Goal: Communication & Community: Ask a question

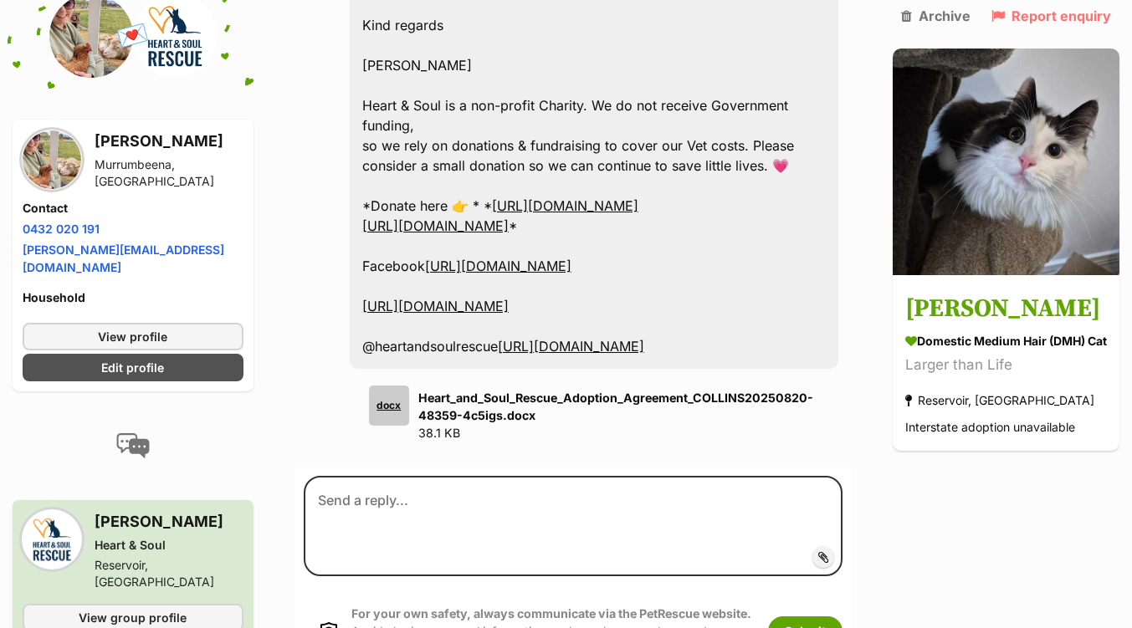
scroll to position [4770, 0]
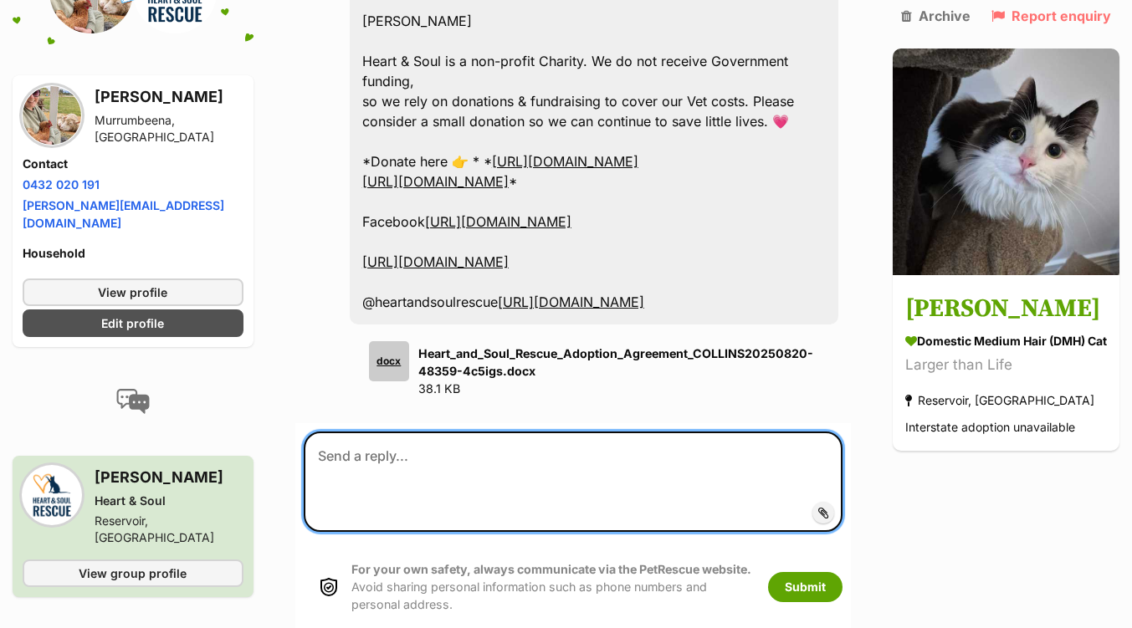
click at [451, 432] on textarea at bounding box center [573, 482] width 539 height 100
paste textarea "Hi Megan, I had hoped to meet Collins before adoption - would that be possible?…"
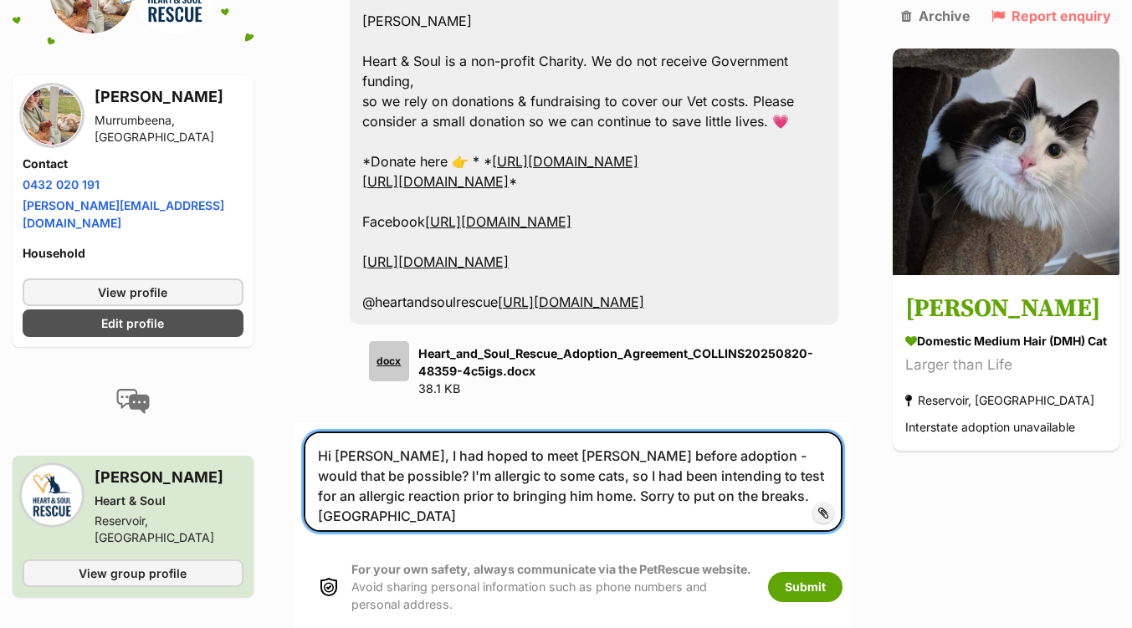
drag, startPoint x: 384, startPoint y: 372, endPoint x: 398, endPoint y: 374, distance: 14.3
click at [386, 432] on textarea "Hi Megan, I had hoped to meet Collins before adoption - would that be possible?…" at bounding box center [573, 482] width 539 height 100
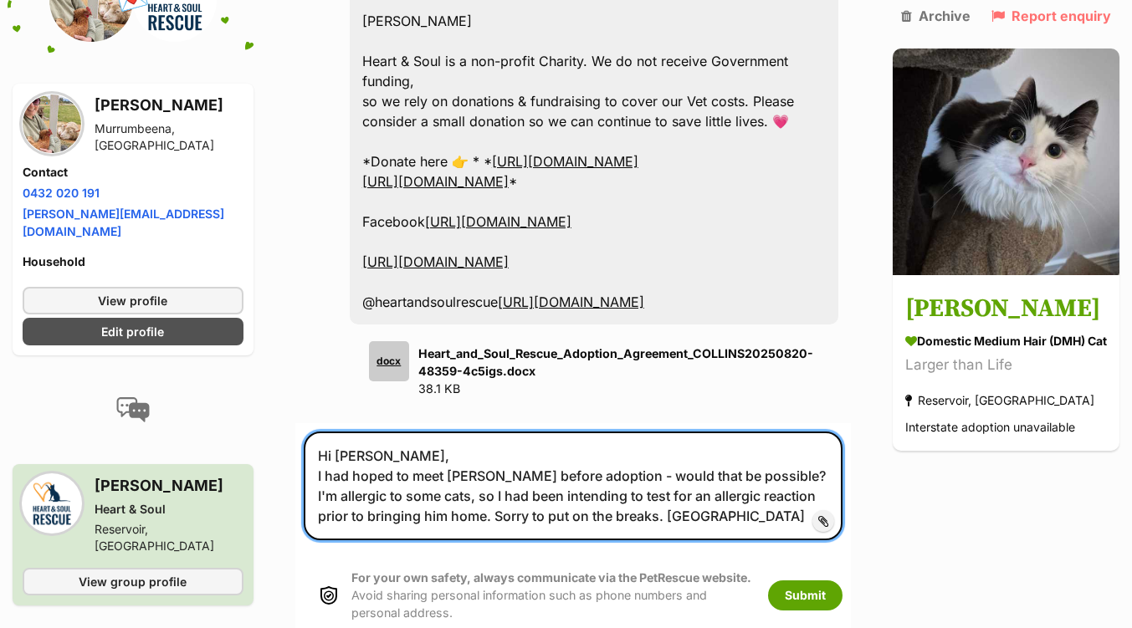
drag, startPoint x: 763, startPoint y: 392, endPoint x: 780, endPoint y: 394, distance: 16.8
click at [763, 432] on textarea "Hi Megan, I had hoped to meet Collins before adoption - would that be possible?…" at bounding box center [573, 486] width 539 height 109
click at [495, 432] on textarea "Hi Megan, I had hoped to meet Collins before adoption - would that be possible?…" at bounding box center [573, 486] width 539 height 109
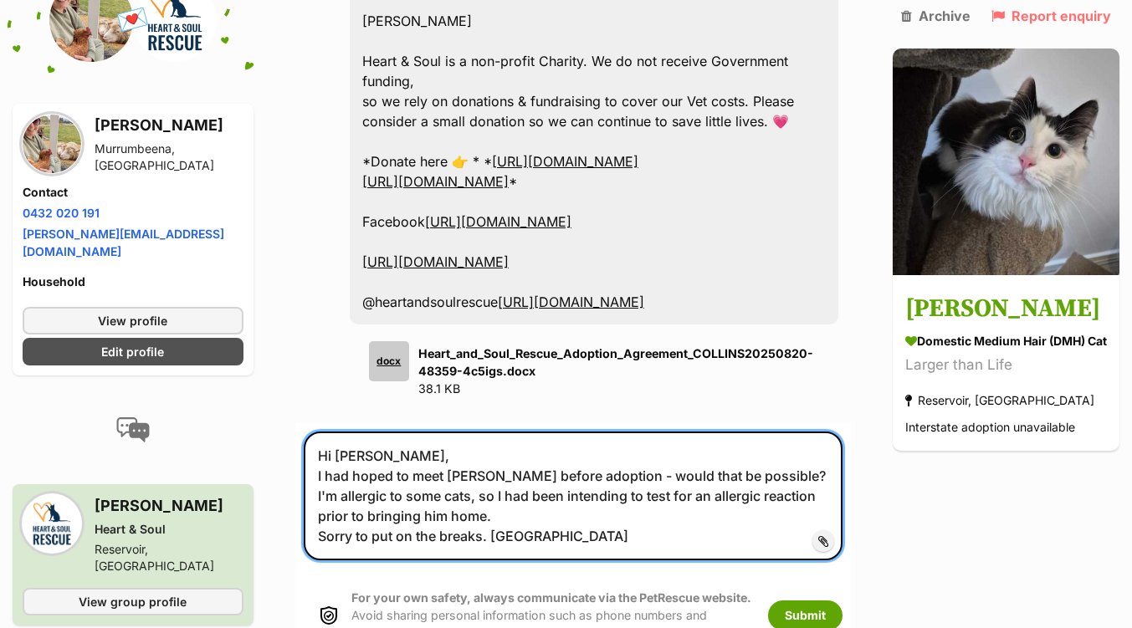
click at [495, 445] on textarea "Hi Megan, I had hoped to meet Collins before adoption - would that be possible?…" at bounding box center [573, 496] width 539 height 129
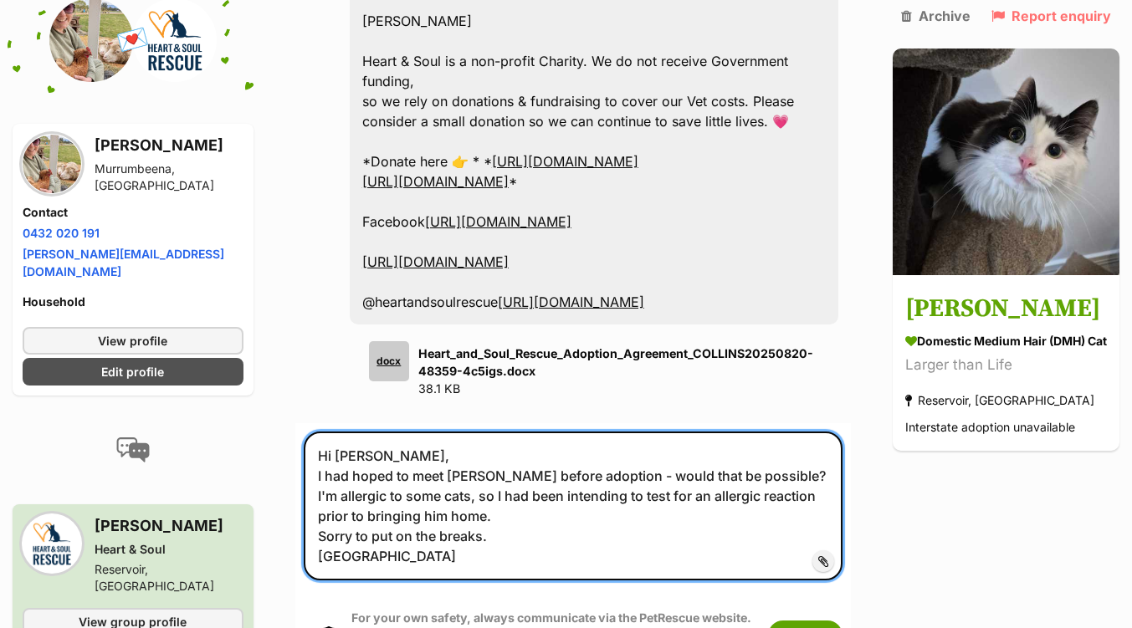
type textarea "Hi Megan, I had hoped to meet Collins before adoption - would that be possible?…"
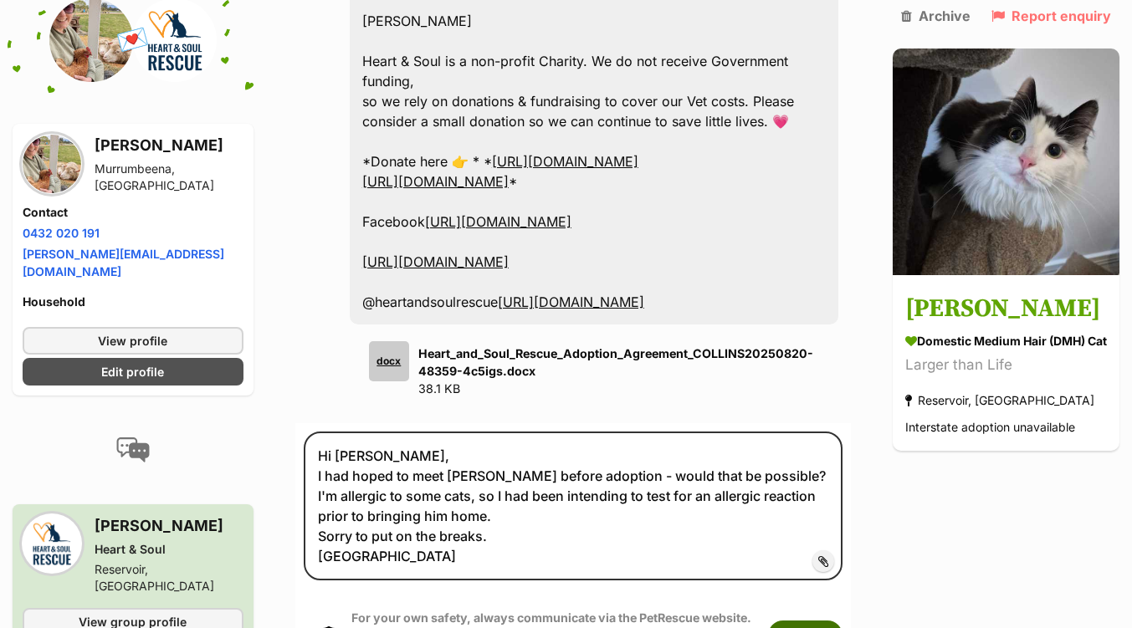
click at [794, 621] on button "Submit" at bounding box center [805, 636] width 74 height 30
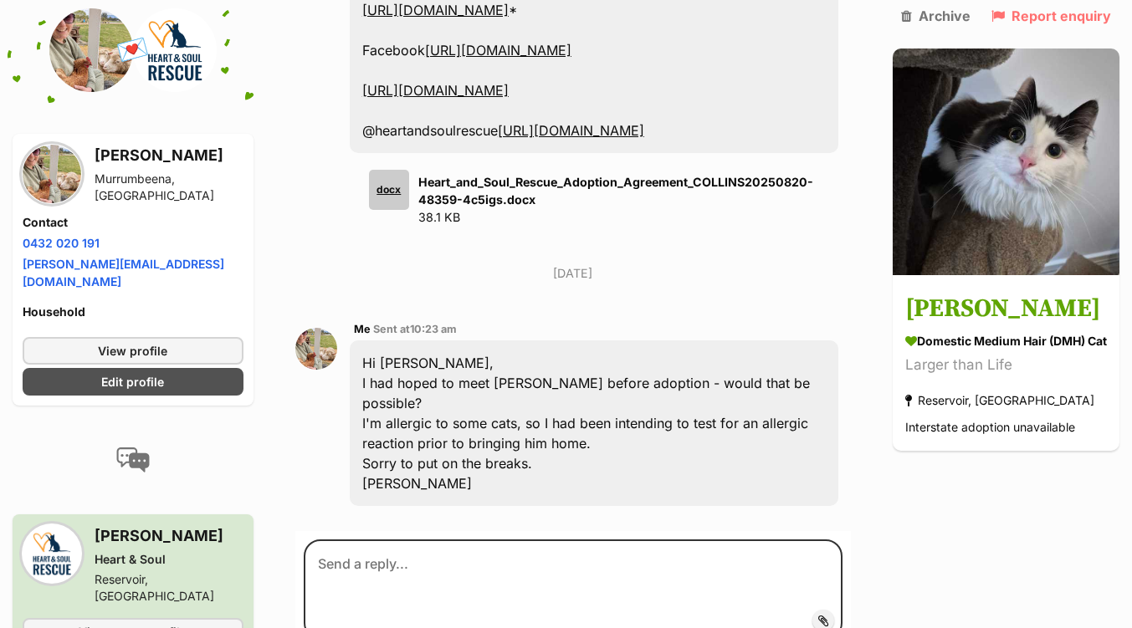
scroll to position [4947, 0]
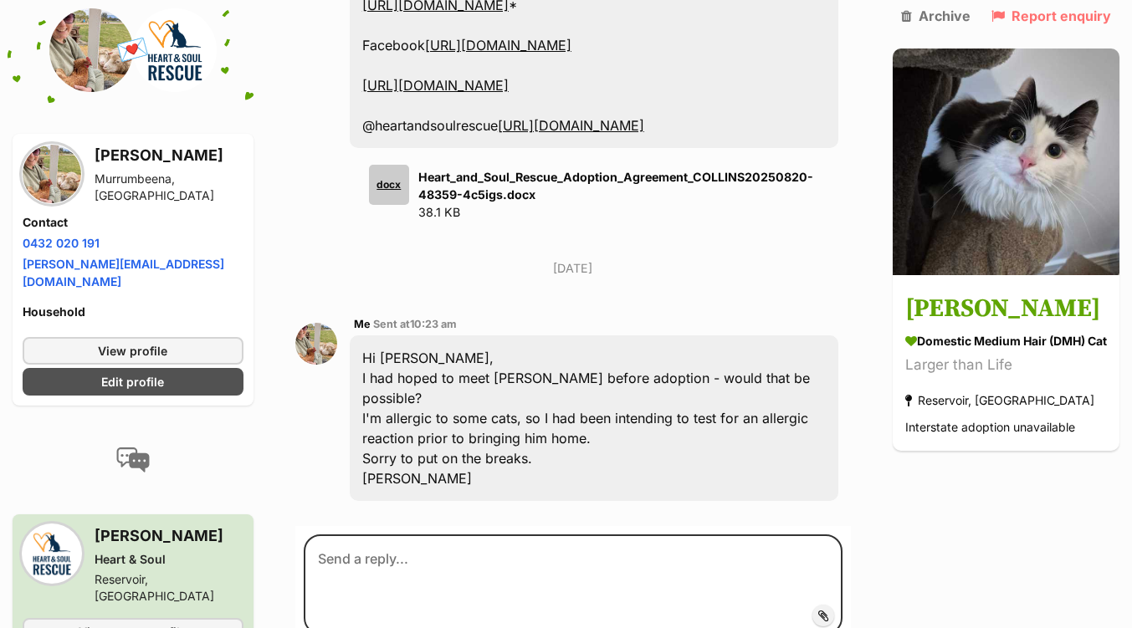
click at [941, 295] on link "Collins Domestic Medium Hair (DMH) Cat Larger than Life Reservoir, VIC Intersta…" at bounding box center [1006, 365] width 227 height 173
